Goal: Complete application form

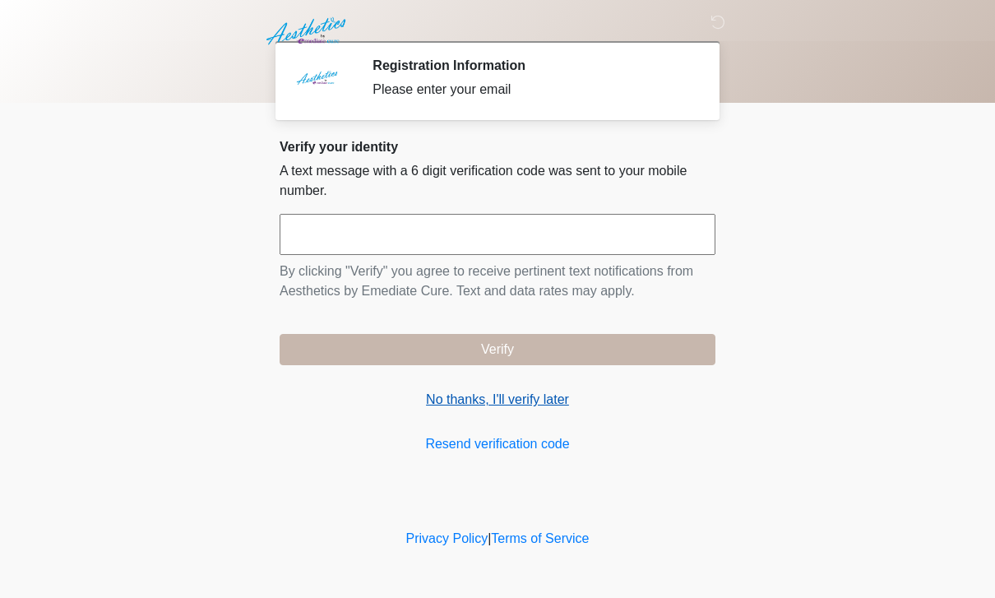
click at [451, 396] on link "No thanks, I'll verify later" at bounding box center [498, 400] width 436 height 20
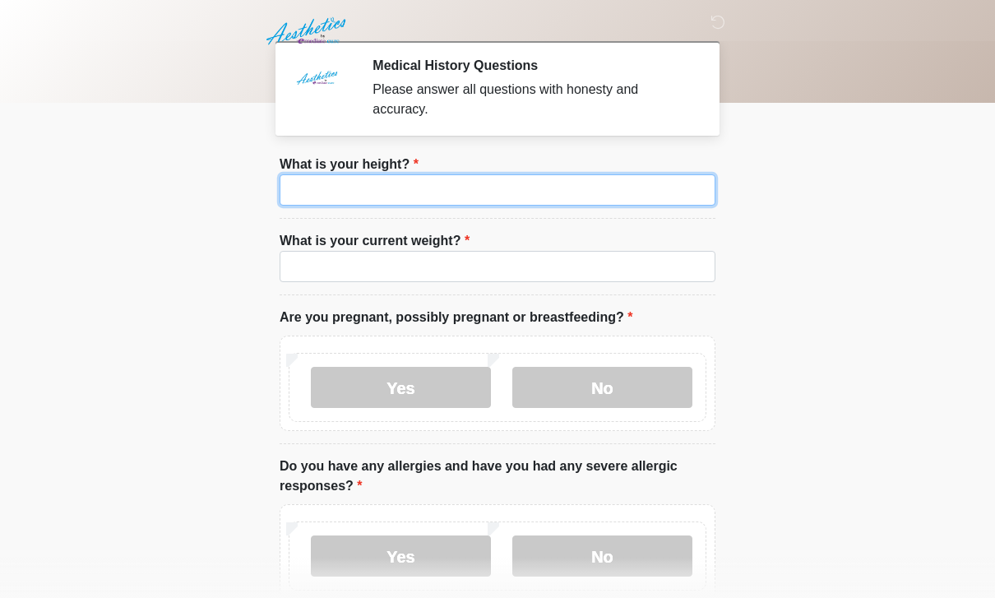
click at [564, 204] on input "What is your height?" at bounding box center [498, 189] width 436 height 31
type input "***"
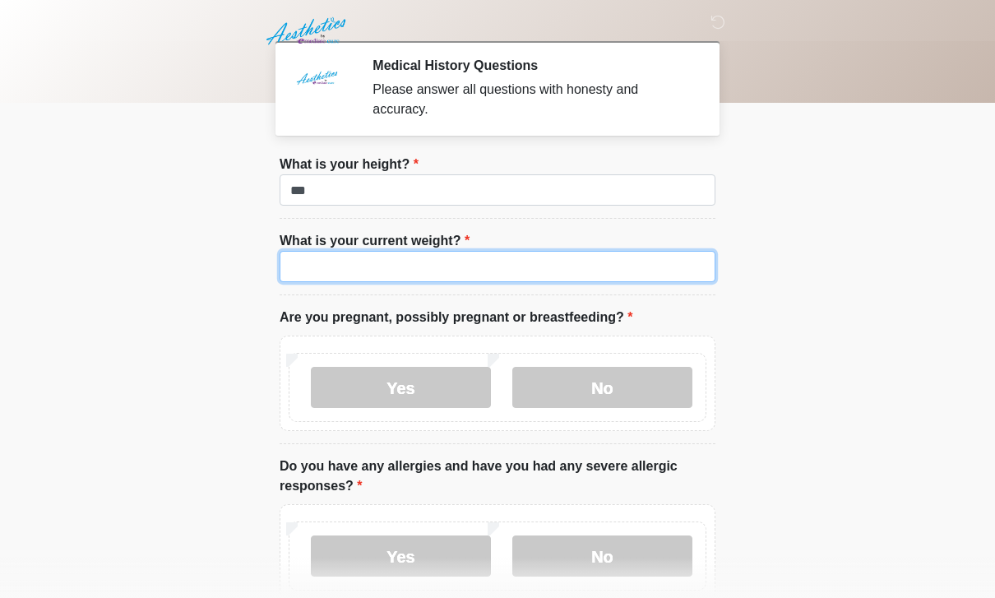
click at [296, 280] on input "What is your current weight?" at bounding box center [498, 266] width 436 height 31
click at [336, 268] on input "What is your current weight?" at bounding box center [498, 266] width 436 height 31
type input "***"
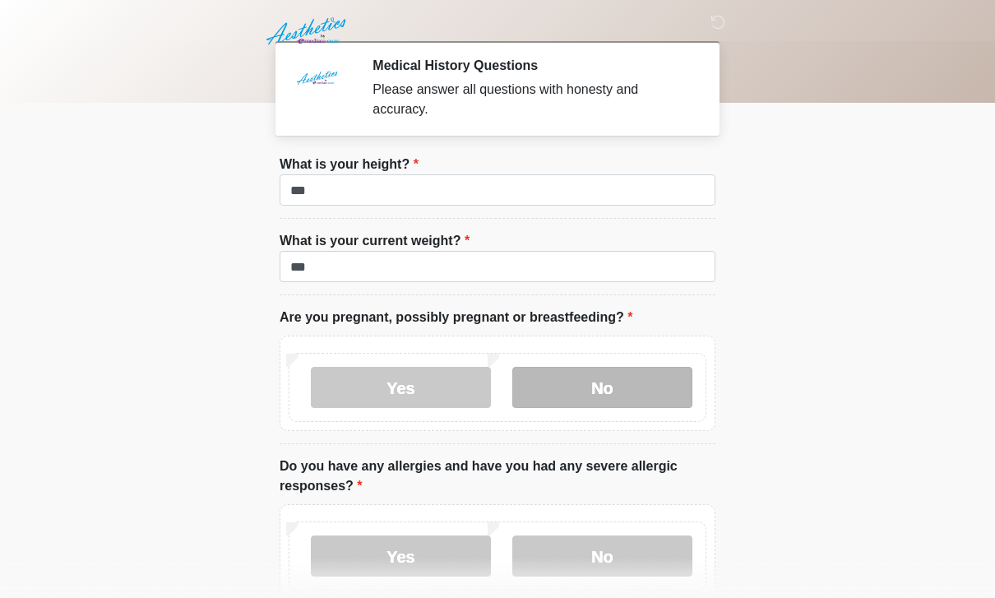
click at [566, 389] on label "No" at bounding box center [602, 387] width 180 height 41
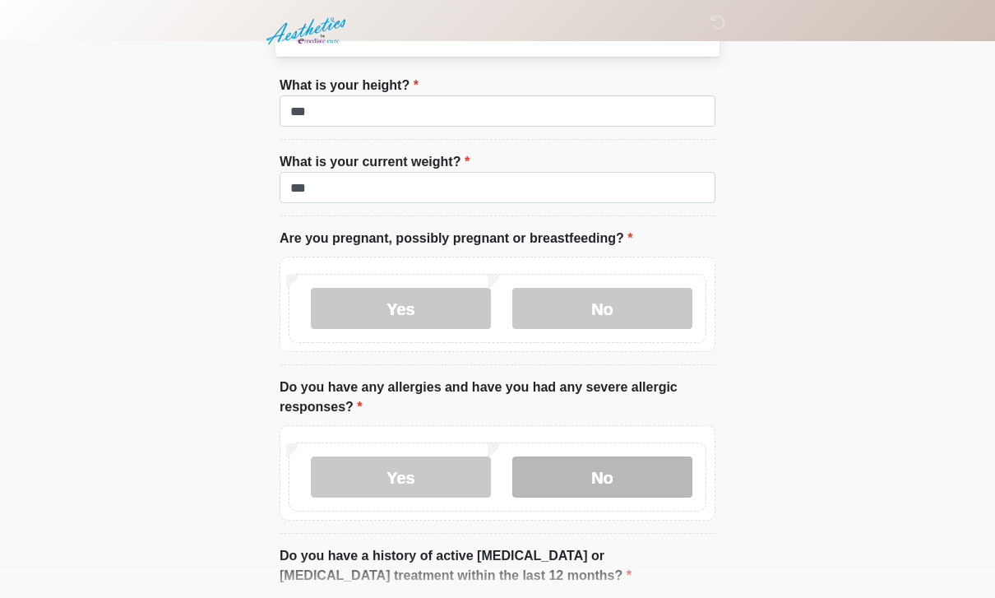
click at [626, 465] on label "No" at bounding box center [602, 476] width 180 height 41
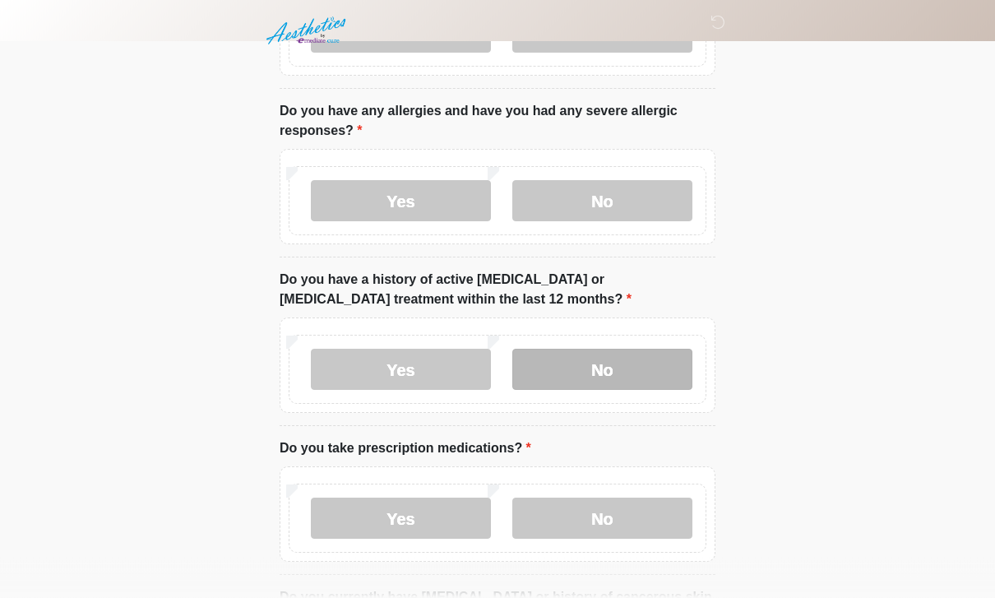
click at [636, 359] on label "No" at bounding box center [602, 369] width 180 height 41
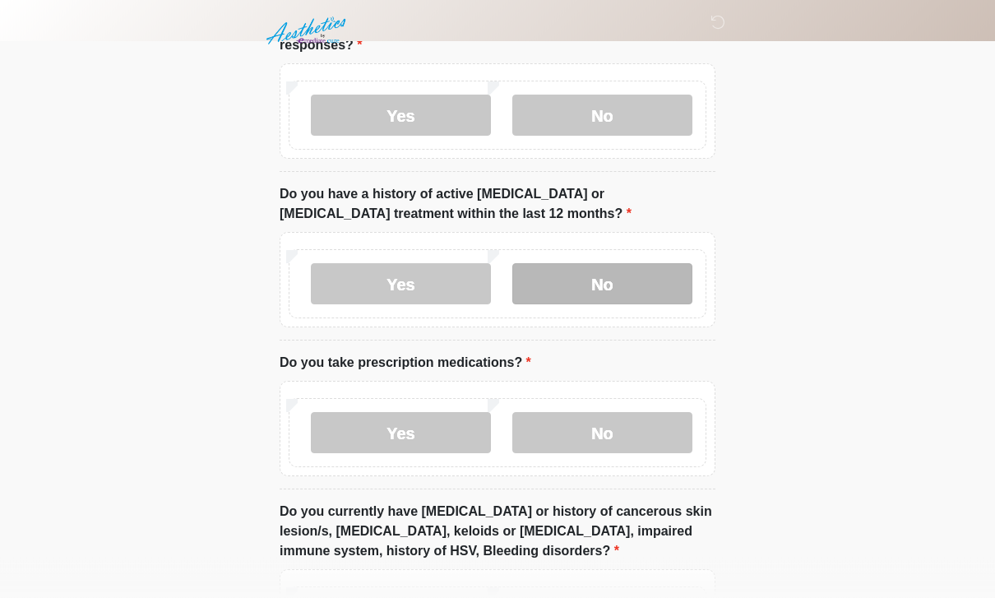
scroll to position [462, 0]
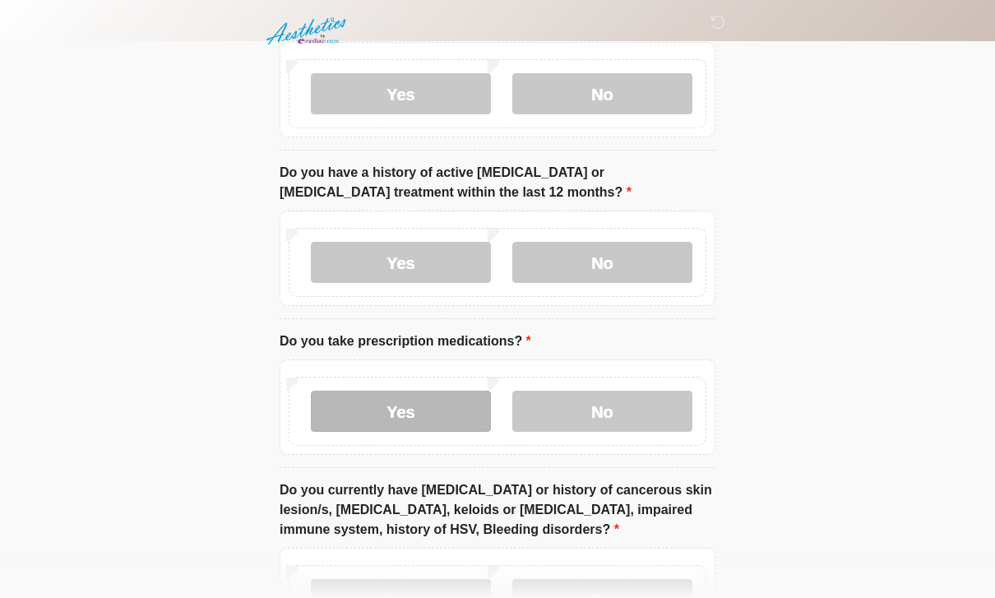
click at [460, 408] on label "Yes" at bounding box center [401, 411] width 180 height 41
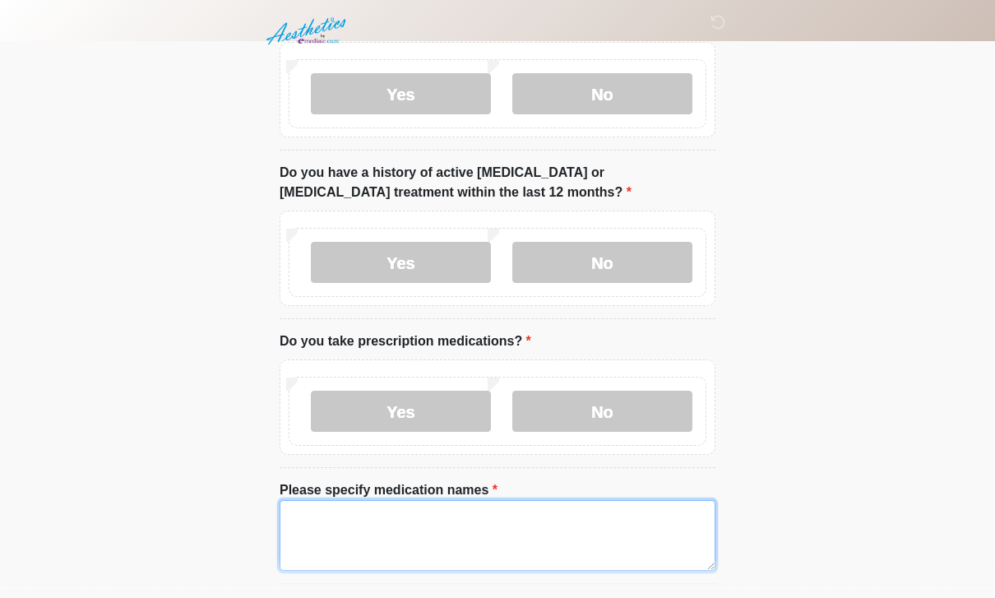
click at [565, 511] on textarea "Please specify medication names" at bounding box center [498, 535] width 436 height 71
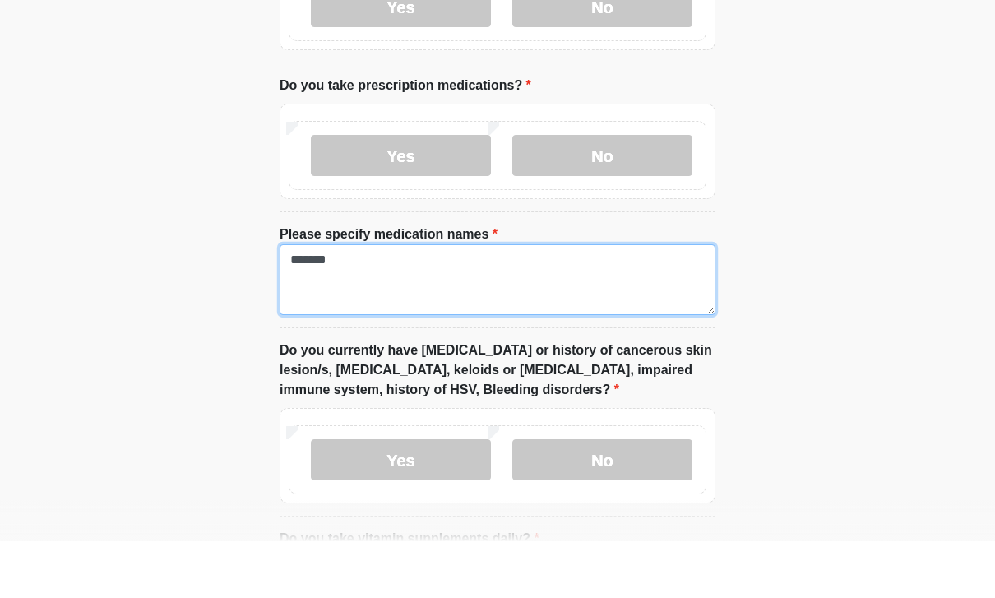
scroll to position [719, 0]
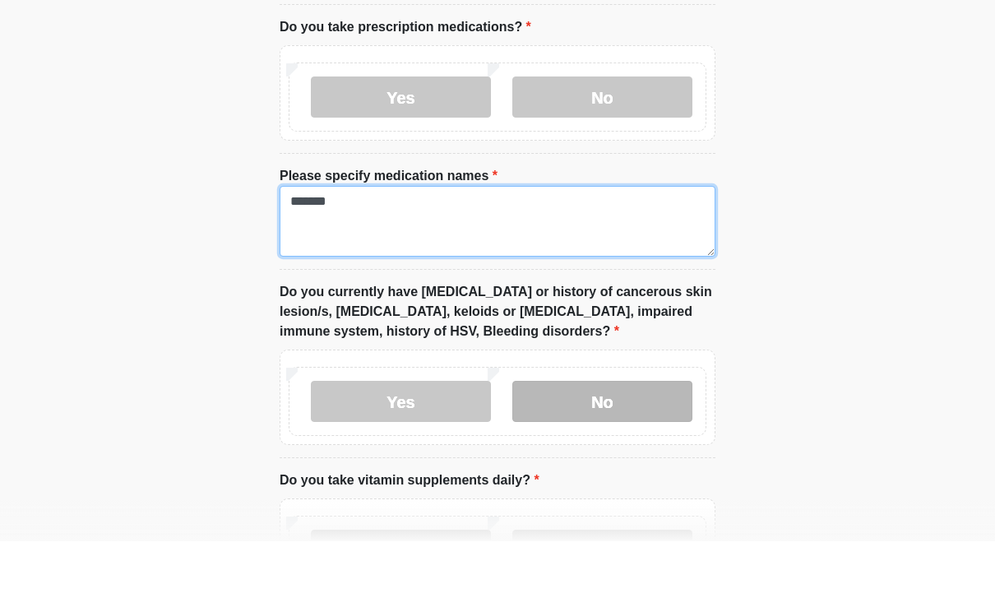
type textarea "*******"
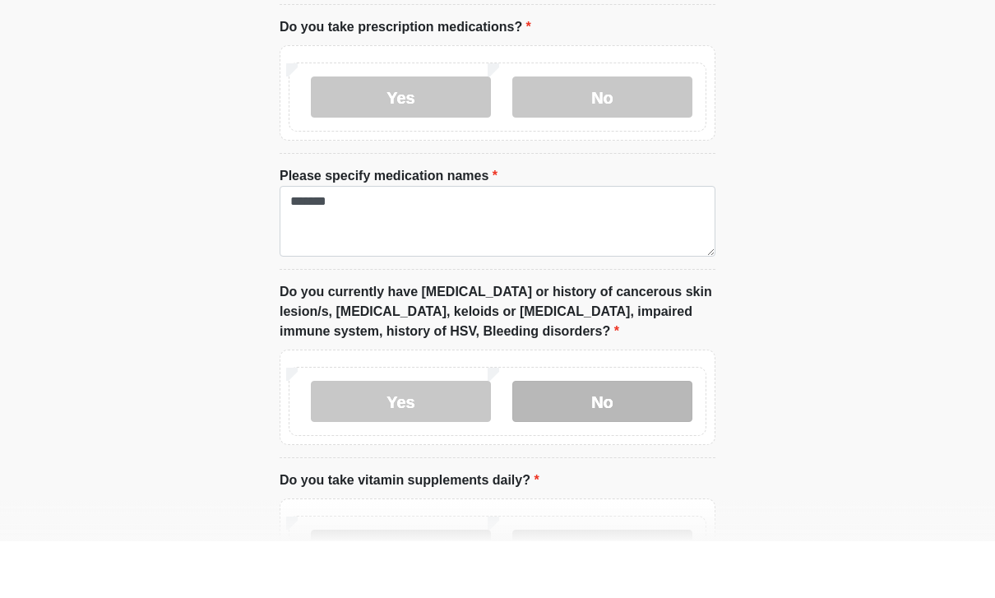
click at [639, 437] on label "No" at bounding box center [602, 457] width 180 height 41
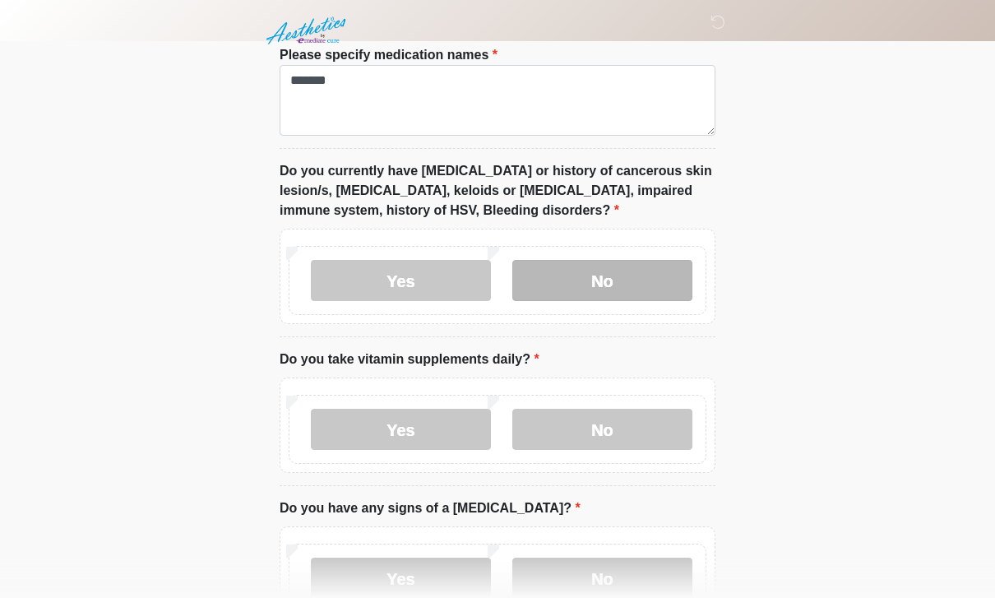
scroll to position [903, 0]
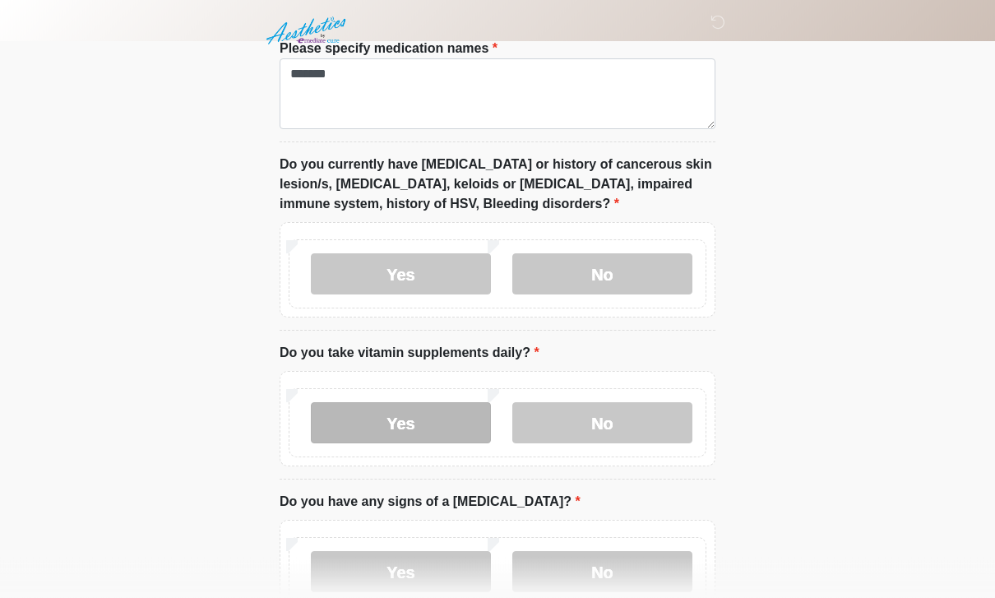
click at [443, 428] on label "Yes" at bounding box center [401, 423] width 180 height 41
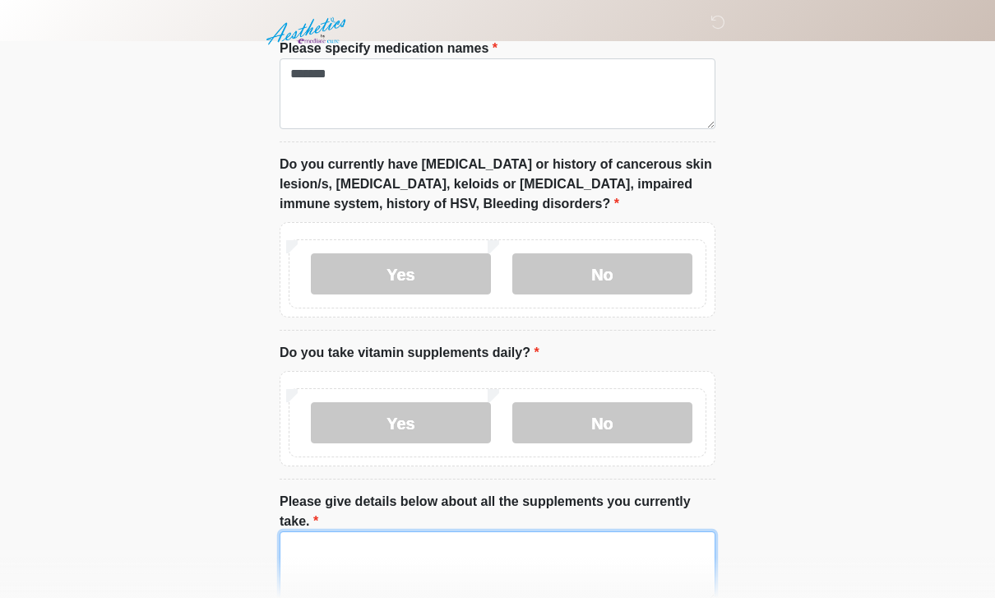
click at [443, 573] on textarea "Please give details below about all the supplements you currently take." at bounding box center [498, 566] width 436 height 71
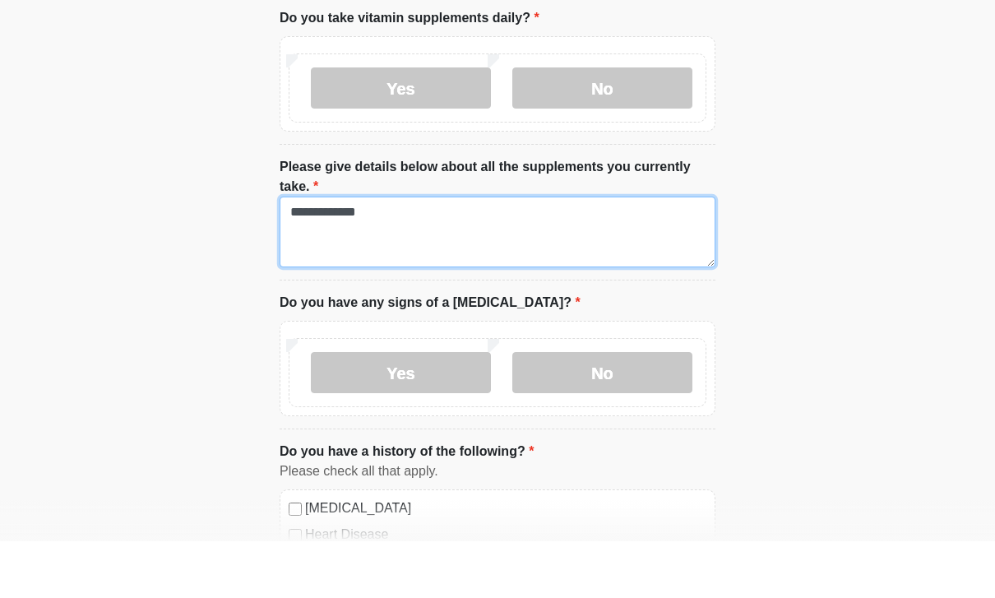
scroll to position [1205, 0]
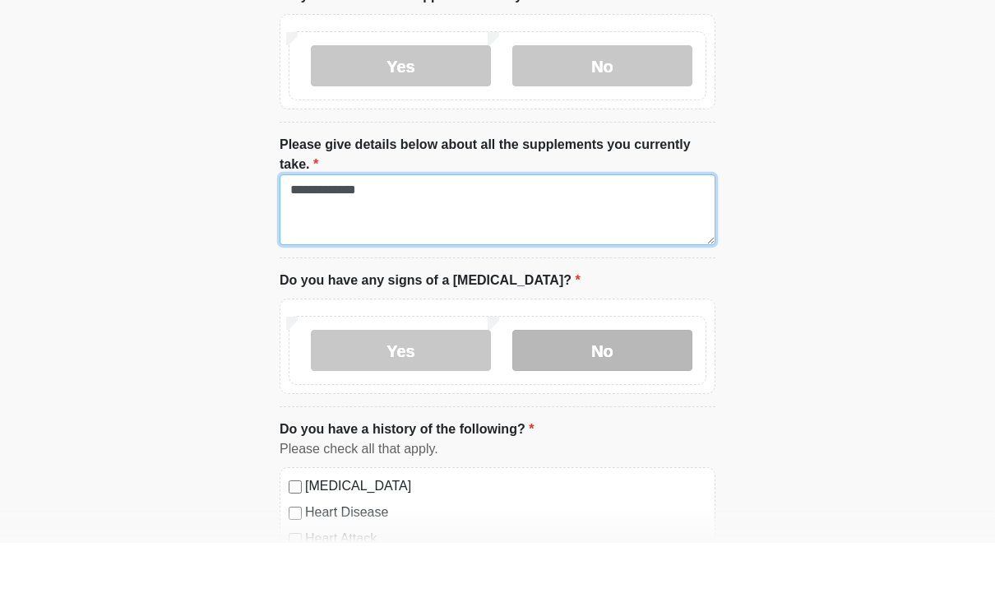
type textarea "**********"
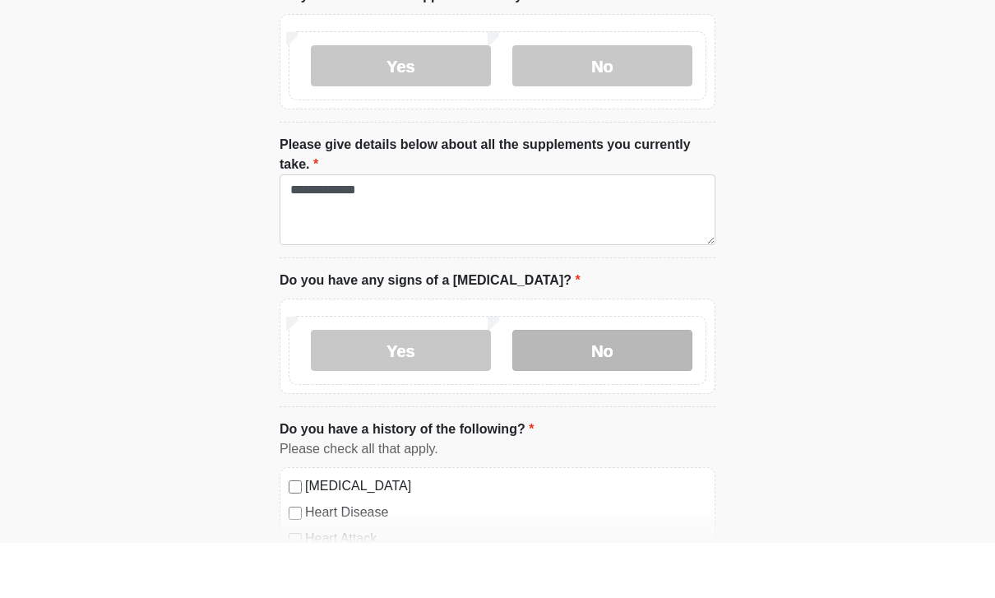
click at [648, 386] on label "No" at bounding box center [602, 406] width 180 height 41
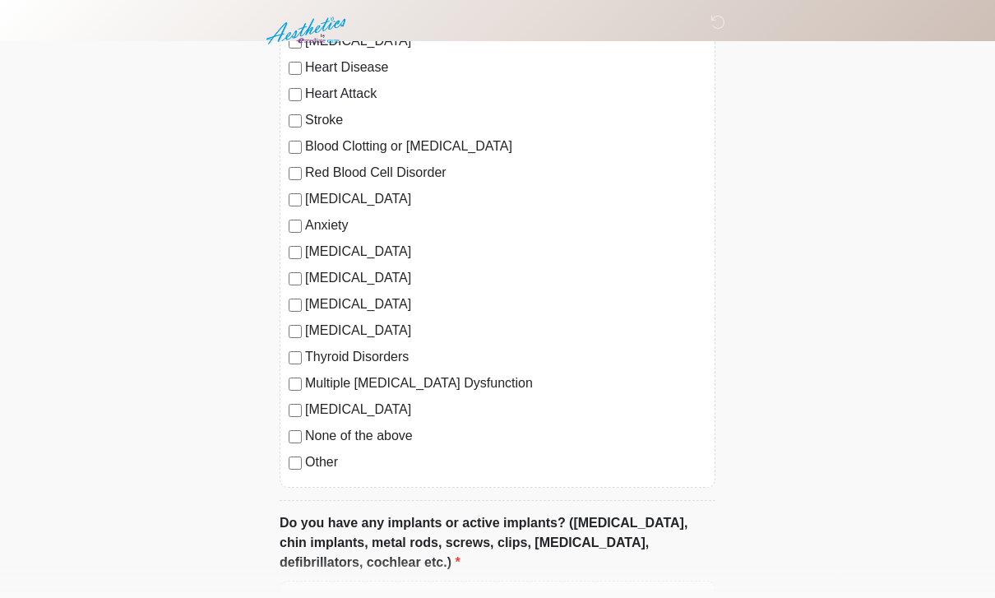
scroll to position [1705, 0]
click at [407, 430] on label "None of the above" at bounding box center [505, 436] width 401 height 20
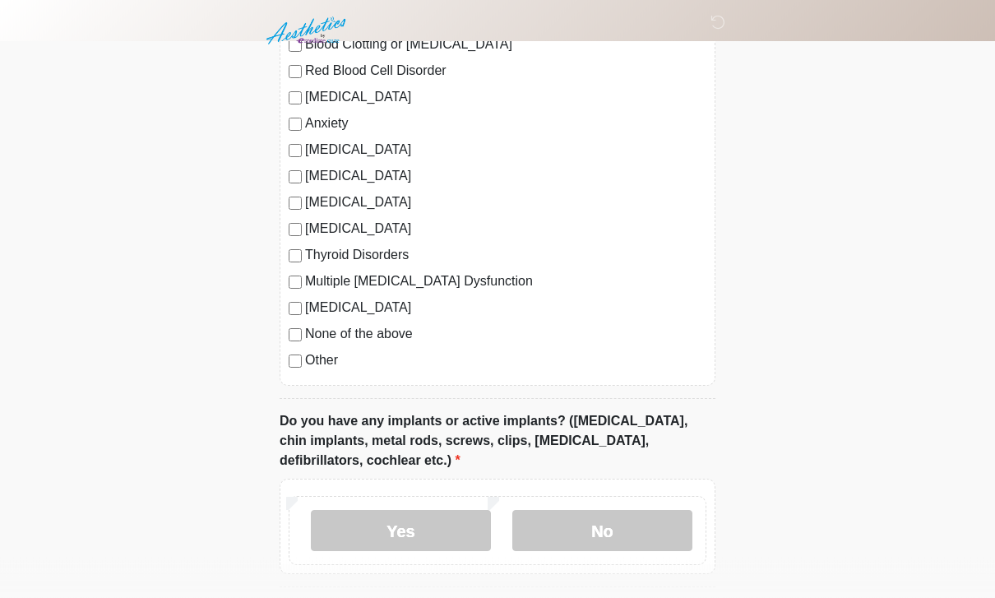
scroll to position [1807, 0]
click at [611, 501] on div "Yes No" at bounding box center [498, 530] width 418 height 69
click at [649, 526] on label "No" at bounding box center [602, 530] width 180 height 41
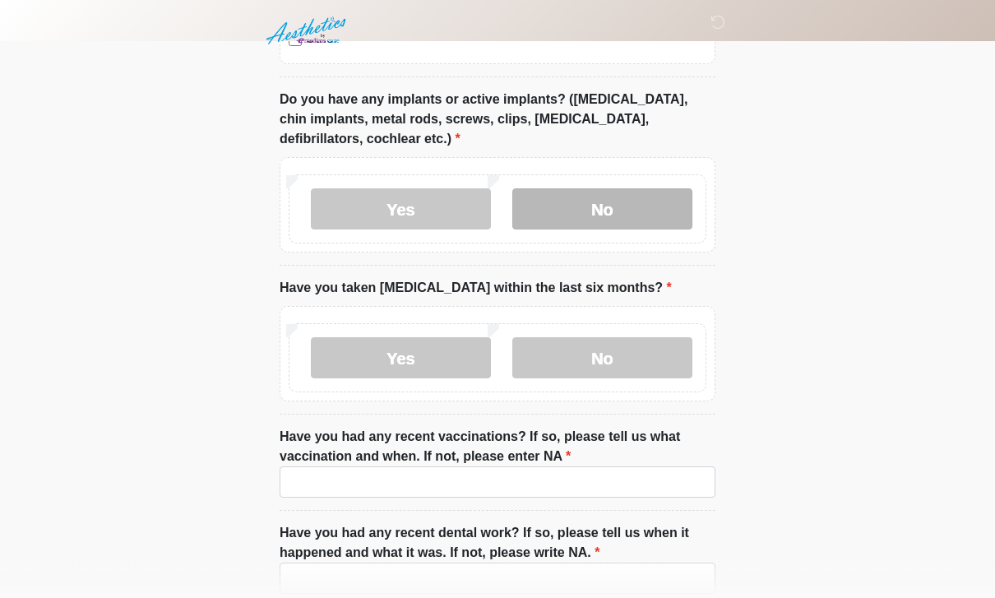
scroll to position [2129, 0]
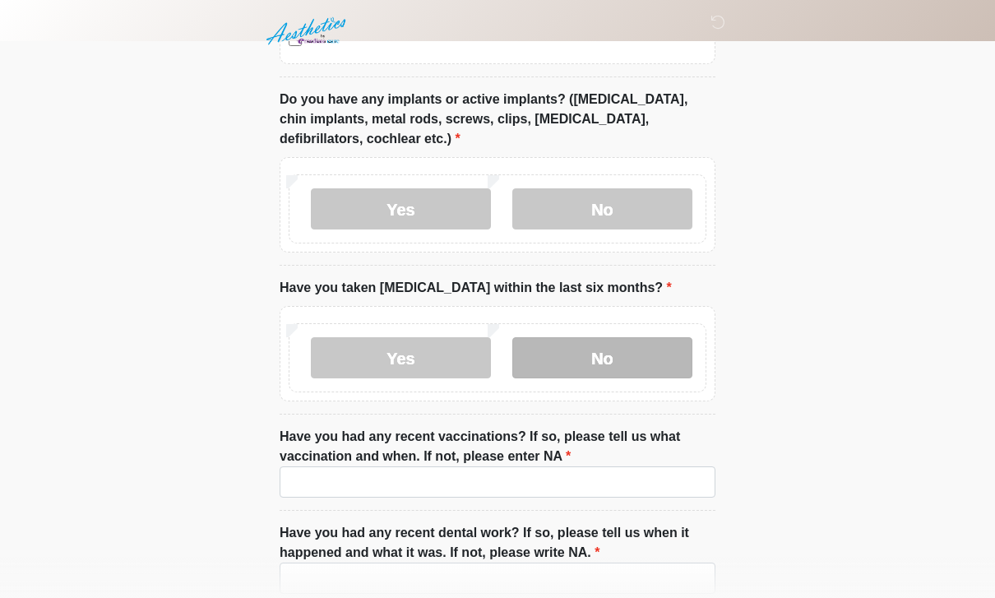
click at [629, 338] on label "No" at bounding box center [602, 357] width 180 height 41
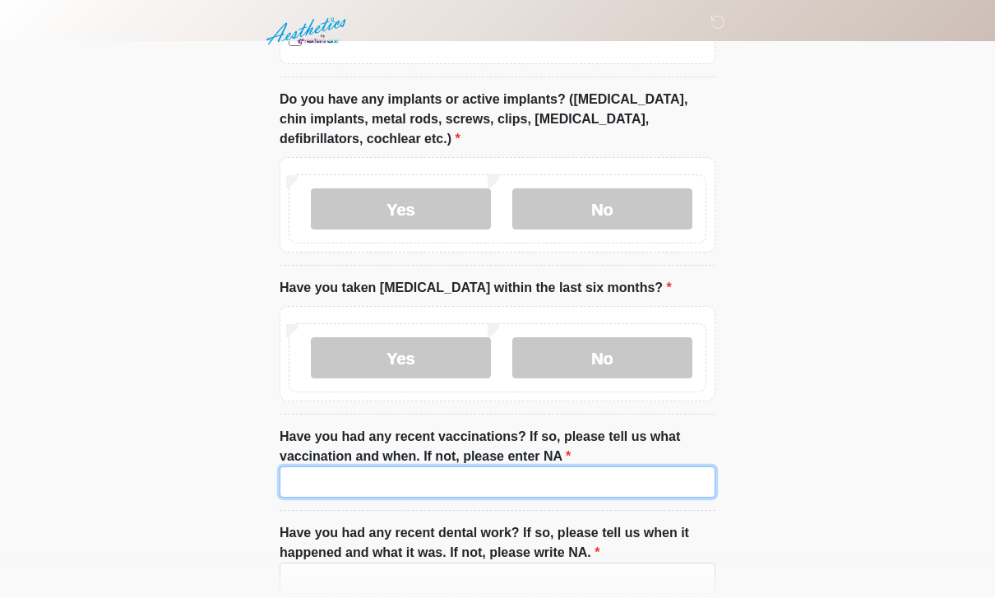
click at [551, 488] on input "Have you had any recent vaccinations? If so, please tell us what vaccination an…" at bounding box center [498, 481] width 436 height 31
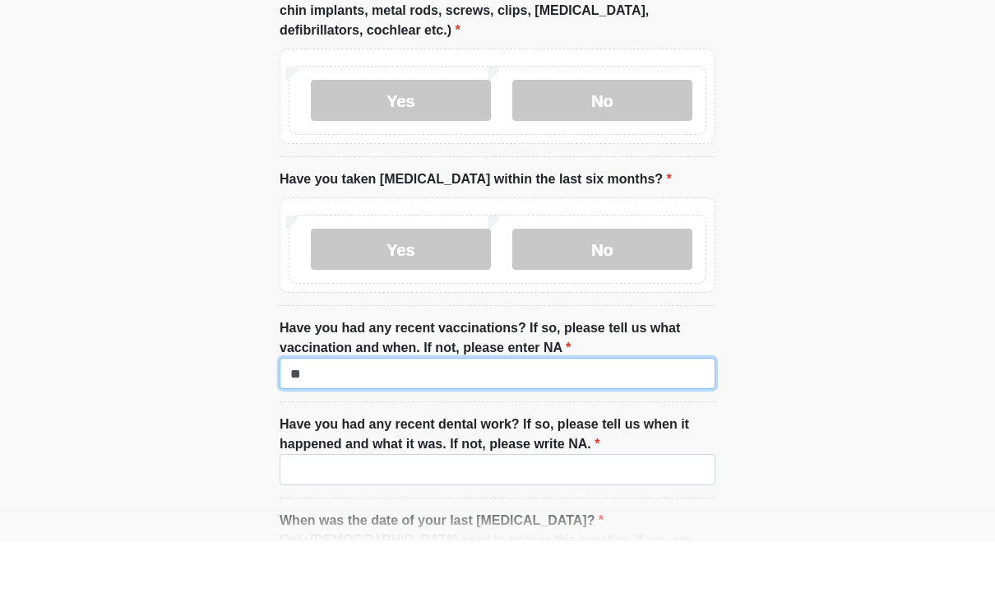
scroll to position [2204, 0]
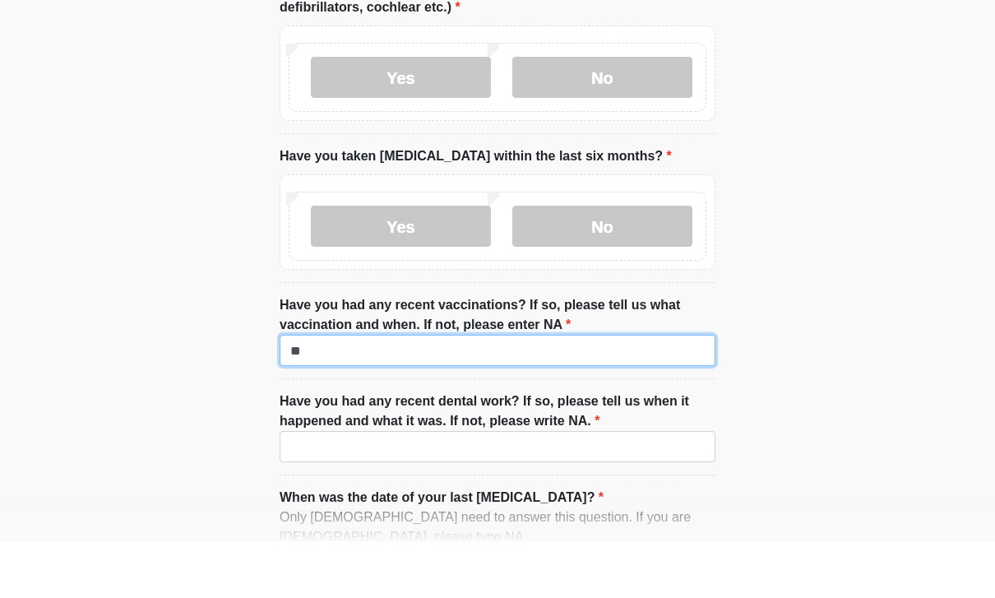
type input "**"
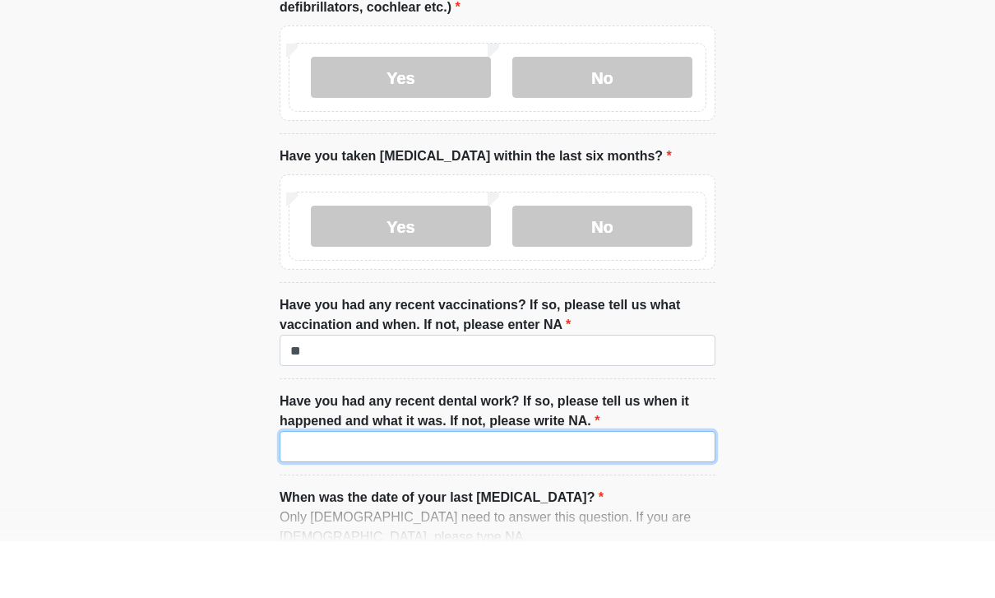
click at [587, 488] on input "Have you had any recent dental work? If so, please tell us when it happened and…" at bounding box center [498, 503] width 436 height 31
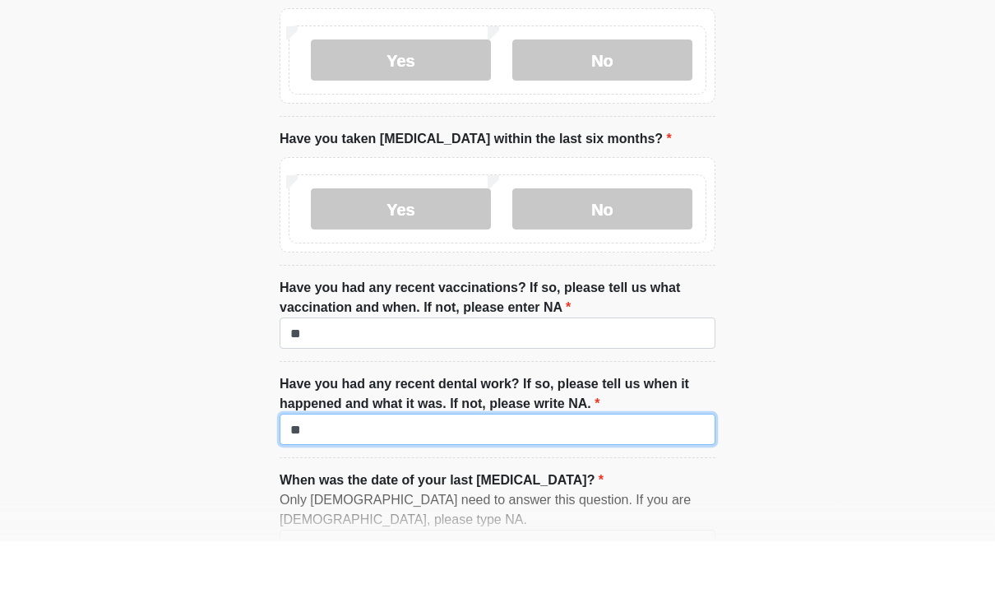
scroll to position [2274, 0]
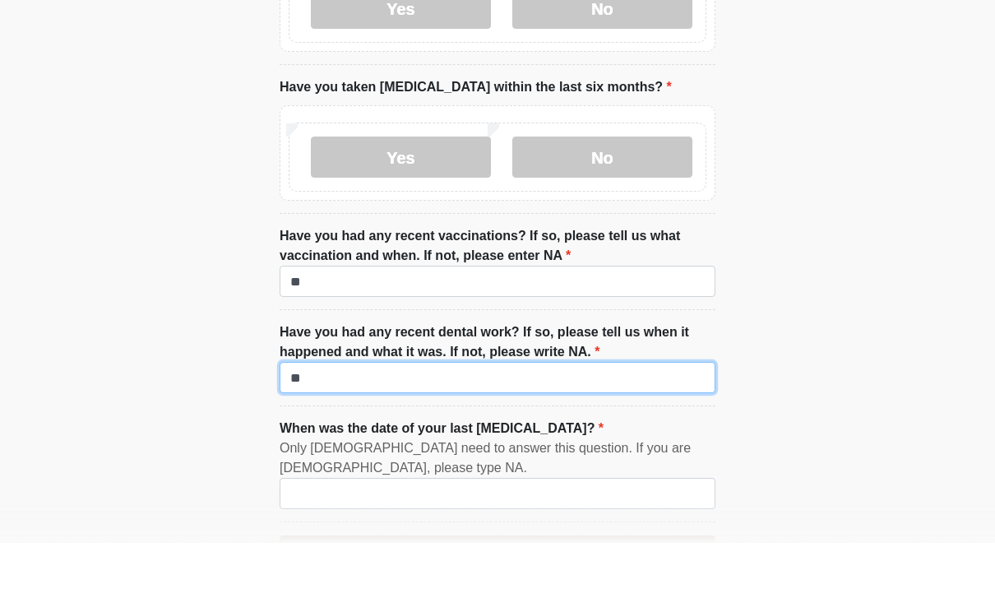
type input "**"
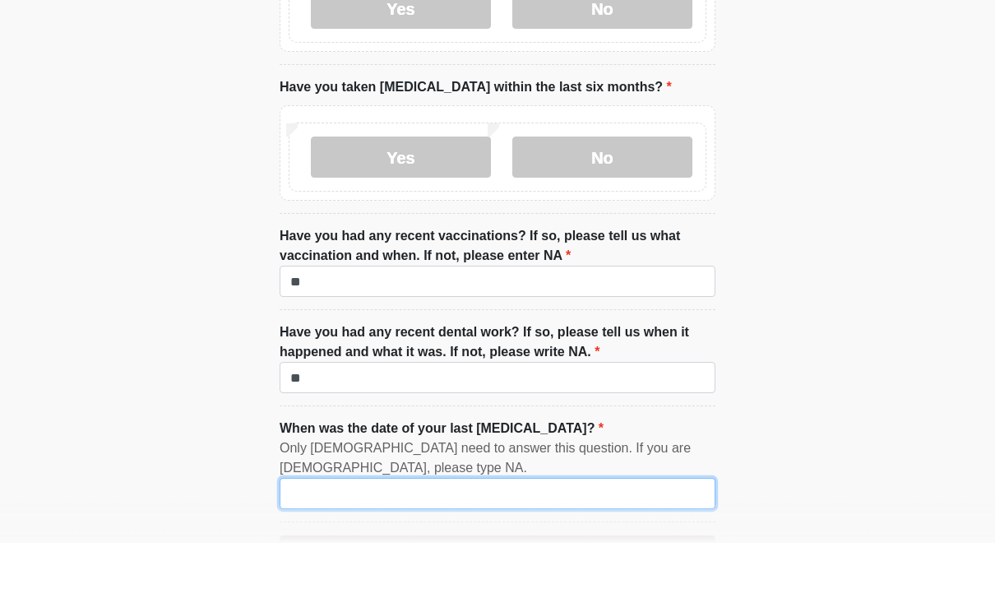
click at [567, 533] on input "When was the date of your last [MEDICAL_DATA]?" at bounding box center [498, 548] width 436 height 31
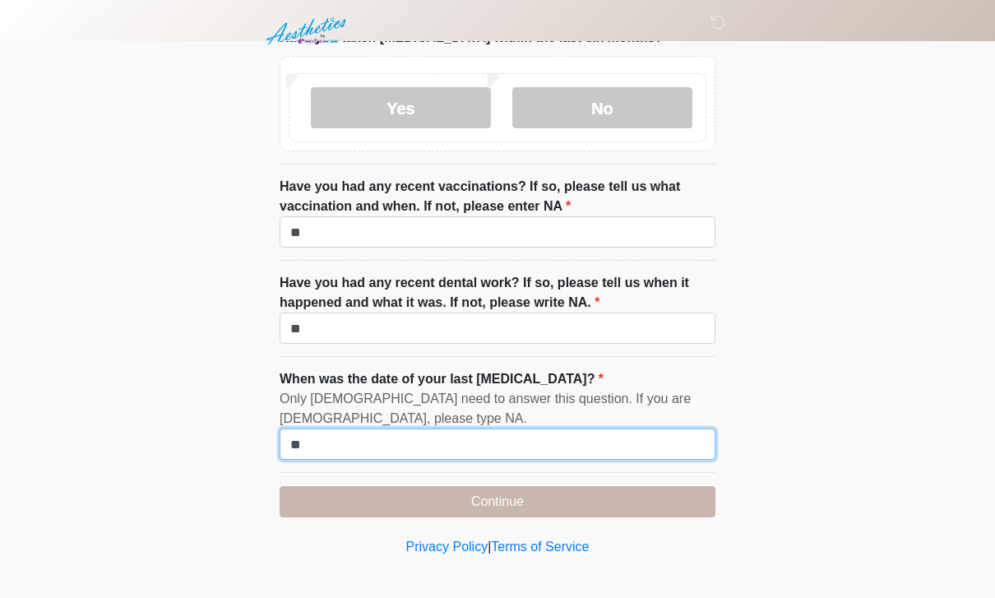
scroll to position [2380, 0]
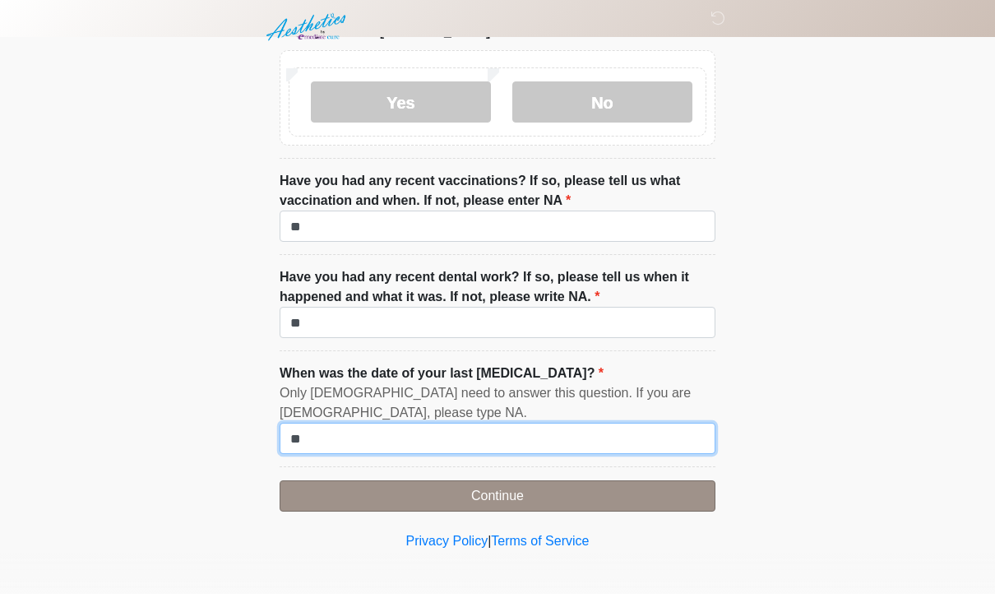
type input "**"
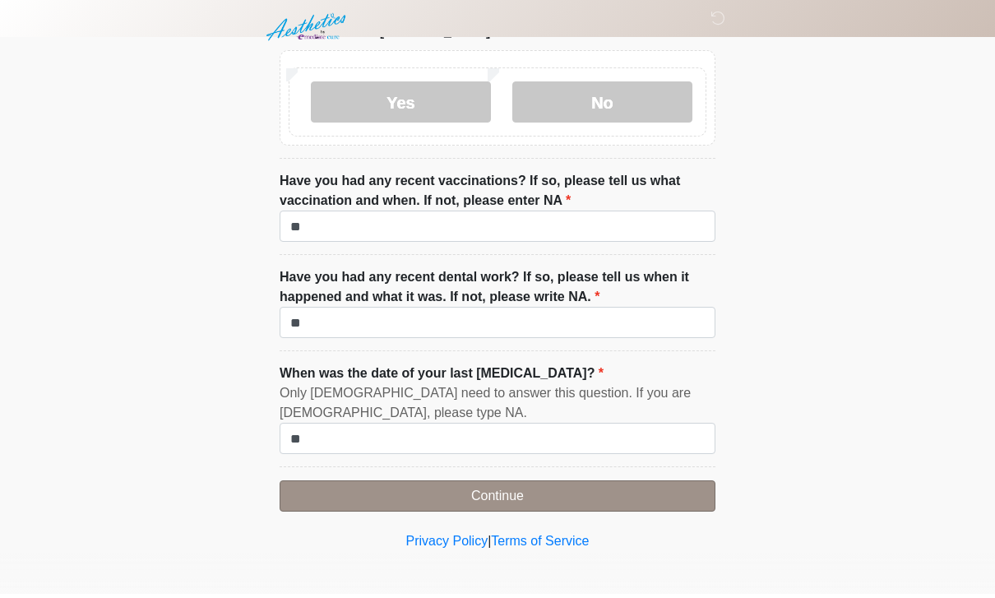
click at [580, 492] on button "Continue" at bounding box center [498, 499] width 436 height 31
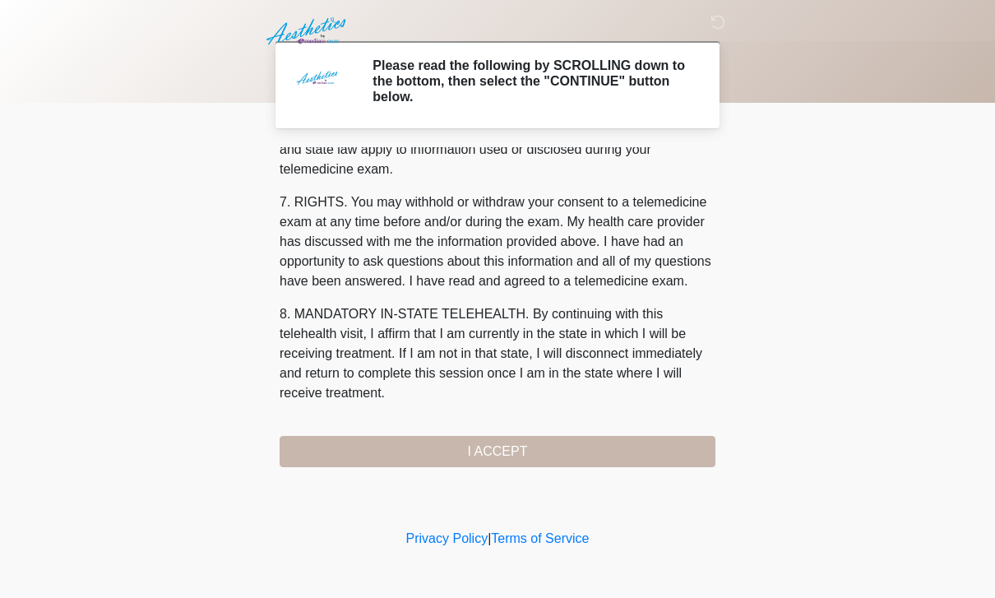
scroll to position [705, 0]
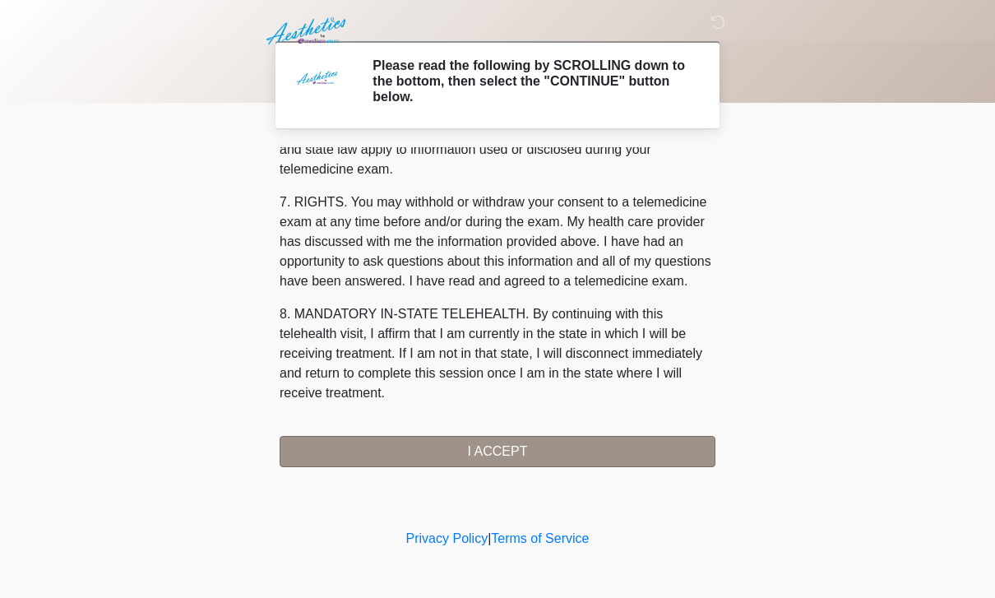
click at [592, 451] on button "I ACCEPT" at bounding box center [498, 451] width 436 height 31
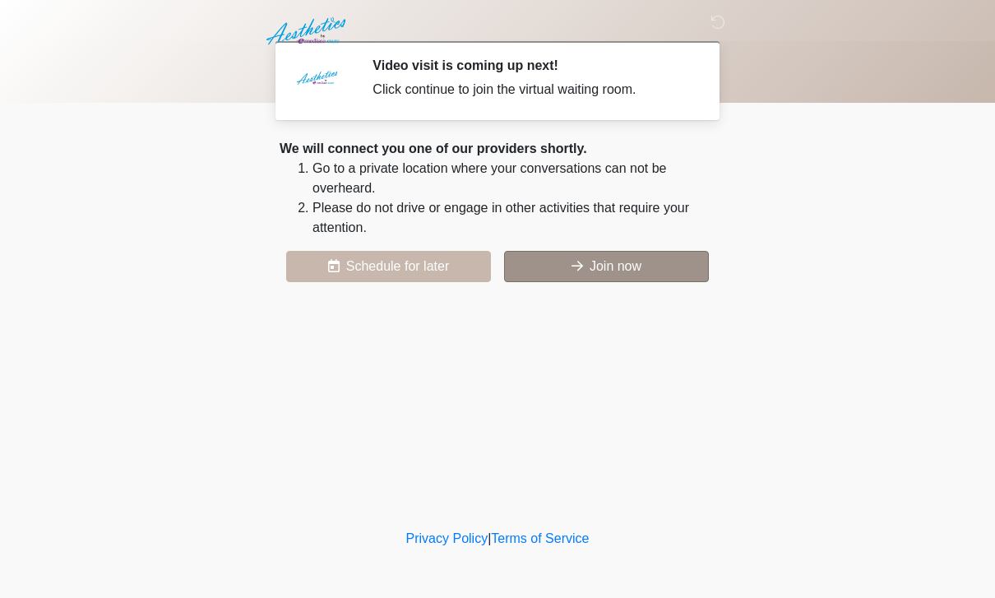
click at [679, 271] on button "Join now" at bounding box center [606, 266] width 205 height 31
